Goal: Use online tool/utility

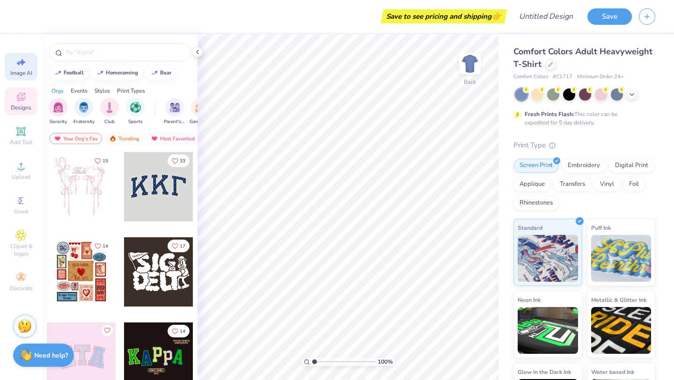
click at [24, 73] on span "Image AI" at bounding box center [21, 72] width 22 height 7
select select "4"
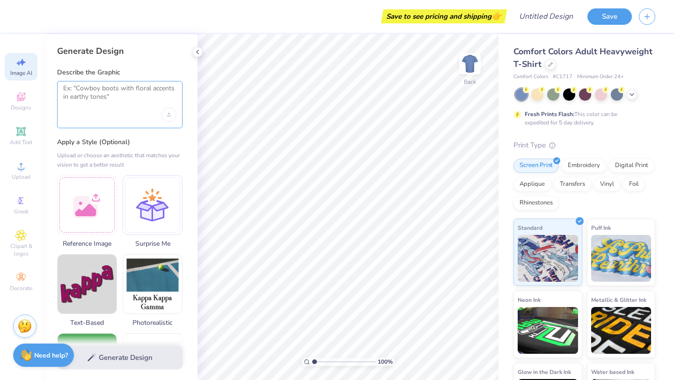
click at [105, 88] on textarea at bounding box center [119, 95] width 113 height 23
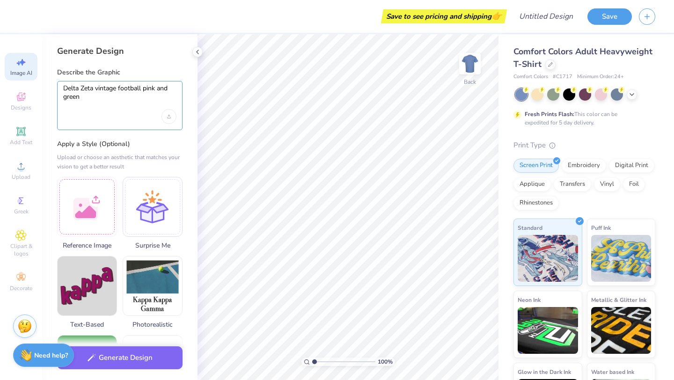
click at [90, 96] on textarea "Delta Zeta vintage football pink and green" at bounding box center [119, 96] width 113 height 25
type textarea "Delta Zeta vintage football pink and green"
click at [103, 154] on div "Upload or choose an aesthetic that matches your vision to get a better result" at bounding box center [120, 162] width 126 height 19
click at [99, 108] on textarea "Delta Zeta vintage football pink and green" at bounding box center [119, 96] width 113 height 25
drag, startPoint x: 93, startPoint y: 101, endPoint x: 61, endPoint y: 82, distance: 37.4
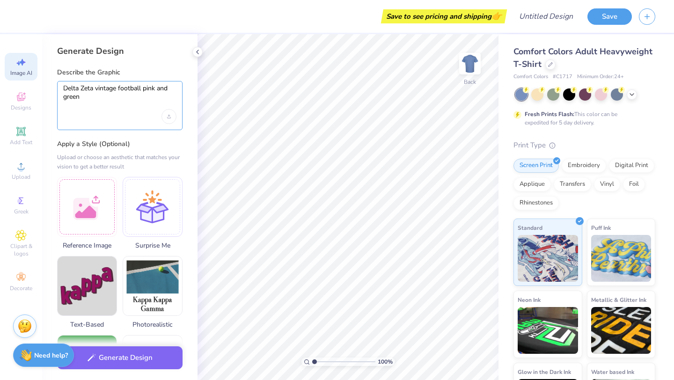
click at [61, 82] on div "Delta Zeta vintage football pink and green" at bounding box center [120, 105] width 126 height 49
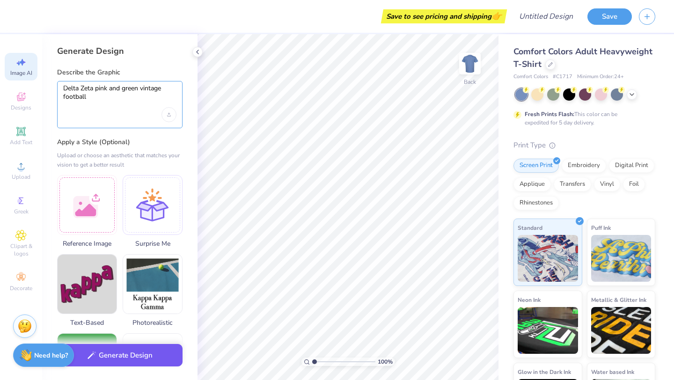
type textarea "Delta Zeta pink and green vintage football"
click at [130, 361] on button "Generate Design" at bounding box center [120, 355] width 126 height 23
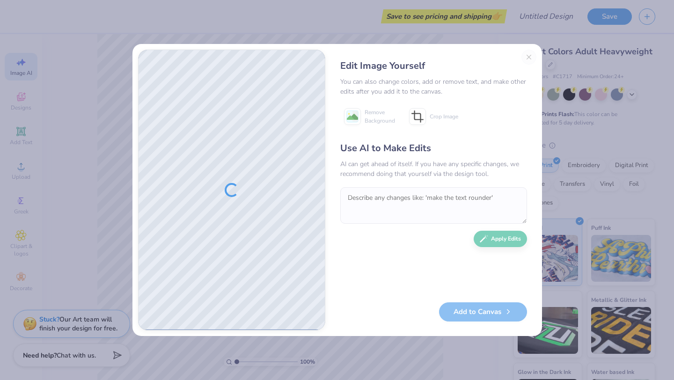
click at [528, 57] on div "Edit Image Yourself You can also change colors, add or remove text, and make ot…" at bounding box center [434, 190] width 206 height 281
click at [527, 57] on div "Edit Image Yourself You can also change colors, add or remove text, and make ot…" at bounding box center [434, 190] width 206 height 281
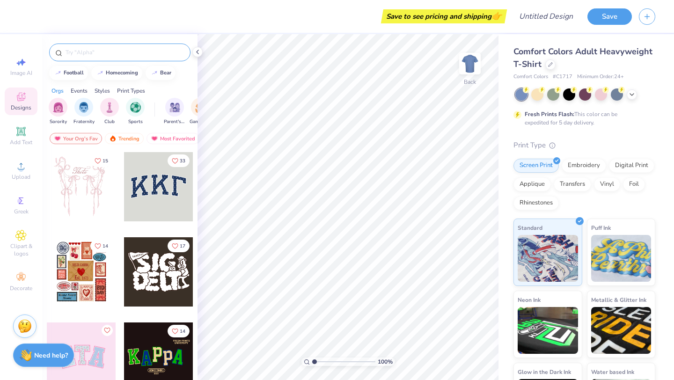
click at [145, 60] on div at bounding box center [119, 53] width 141 height 18
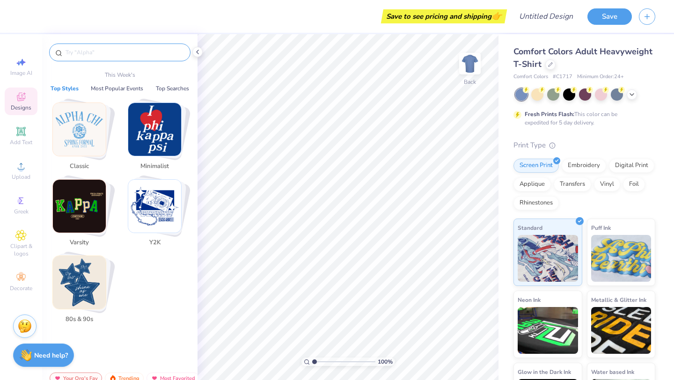
click at [140, 52] on input "text" at bounding box center [125, 52] width 120 height 9
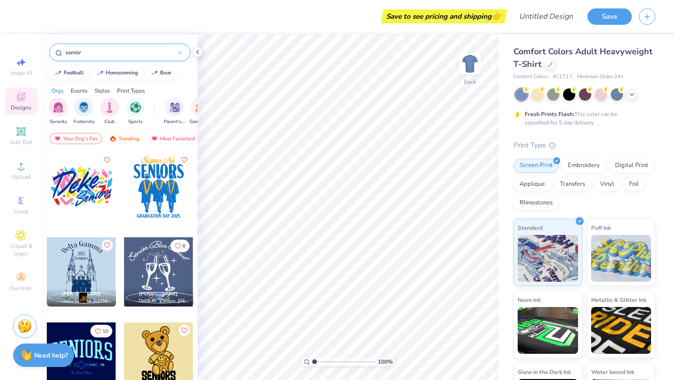
type input "senior"
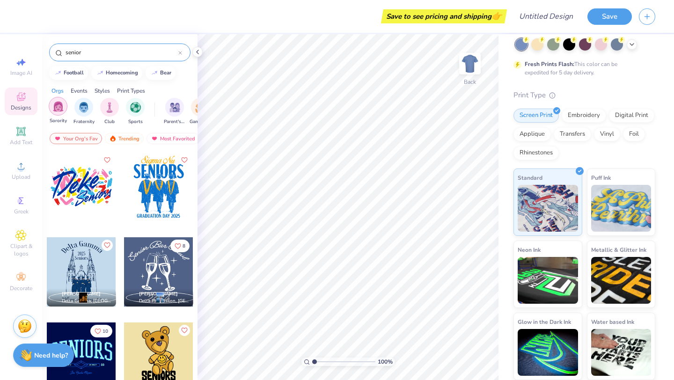
click at [59, 110] on img "filter for Sorority" at bounding box center [58, 106] width 11 height 11
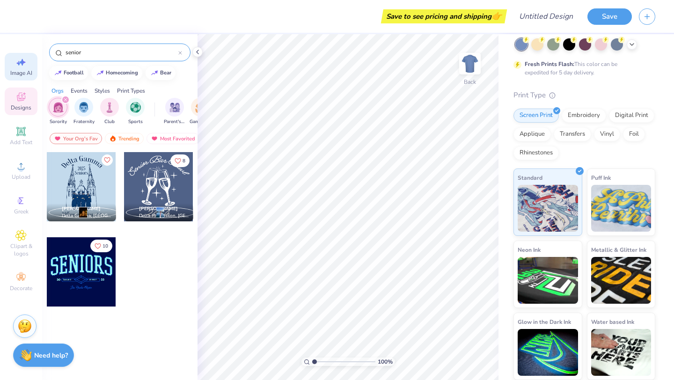
click at [23, 68] on div "Image AI" at bounding box center [21, 67] width 33 height 28
select select "4"
